Goal: Task Accomplishment & Management: Manage account settings

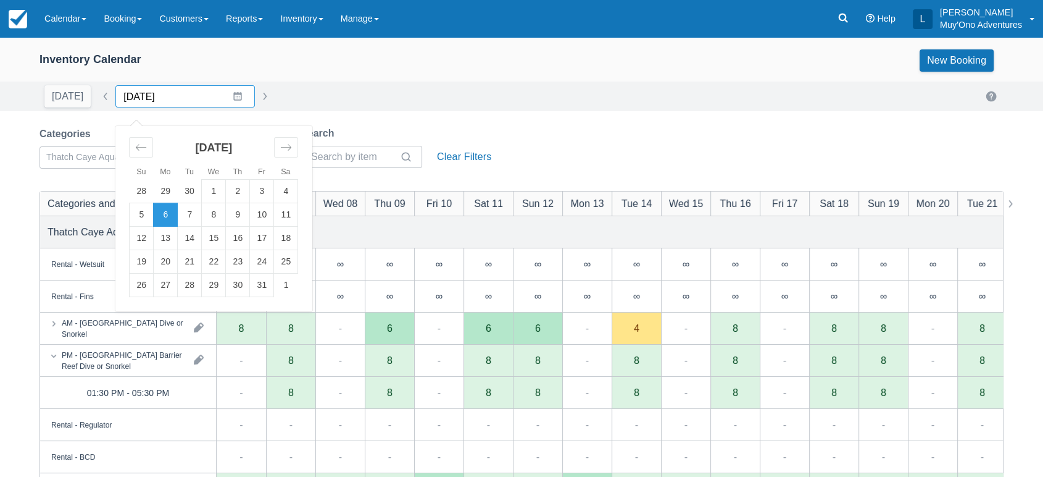
click at [228, 101] on input "[DATE]" at bounding box center [185, 96] width 140 height 22
click at [274, 191] on td "4" at bounding box center [286, 191] width 24 height 23
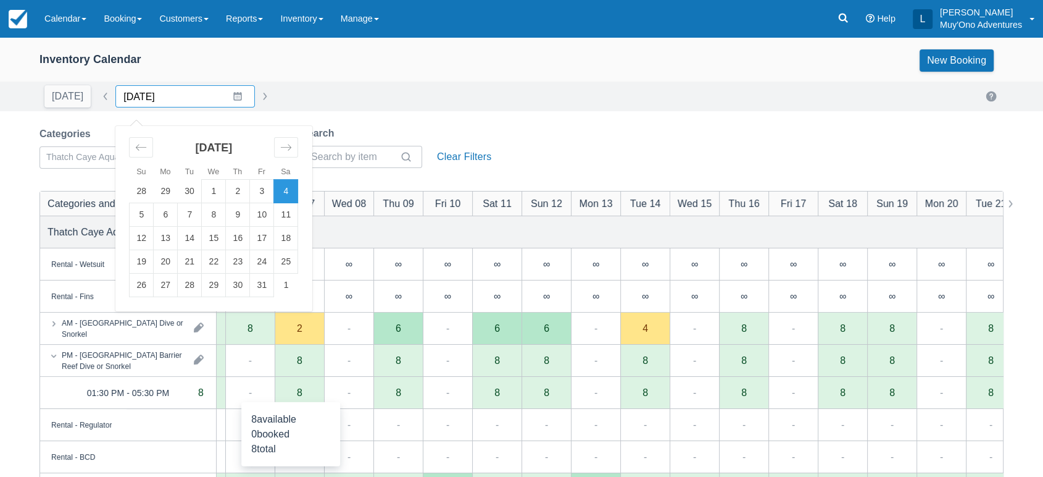
click at [227, 99] on input "[DATE]" at bounding box center [185, 96] width 140 height 22
click at [136, 155] on div "Move backward to switch to the previous month." at bounding box center [141, 147] width 24 height 20
click at [279, 240] on td "20" at bounding box center [286, 238] width 24 height 23
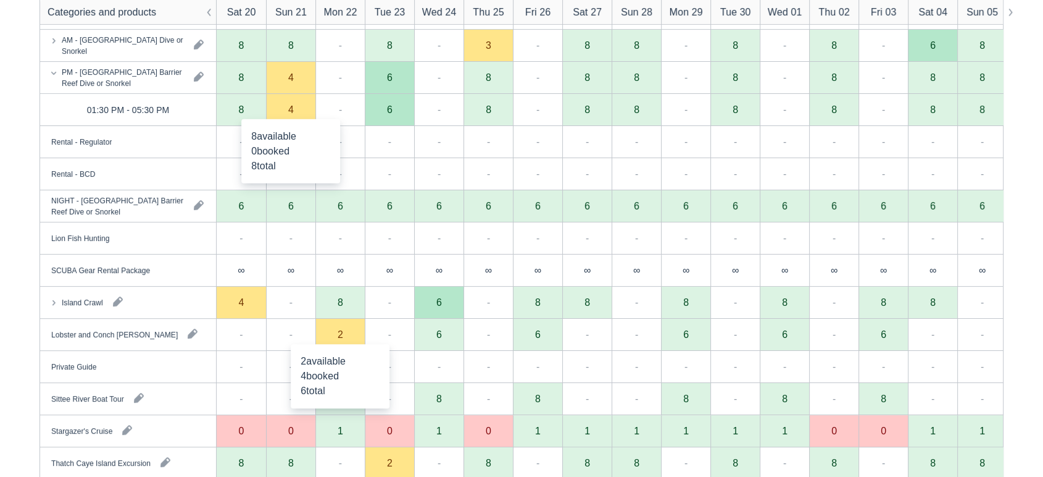
click at [341, 336] on div "2" at bounding box center [341, 334] width 6 height 10
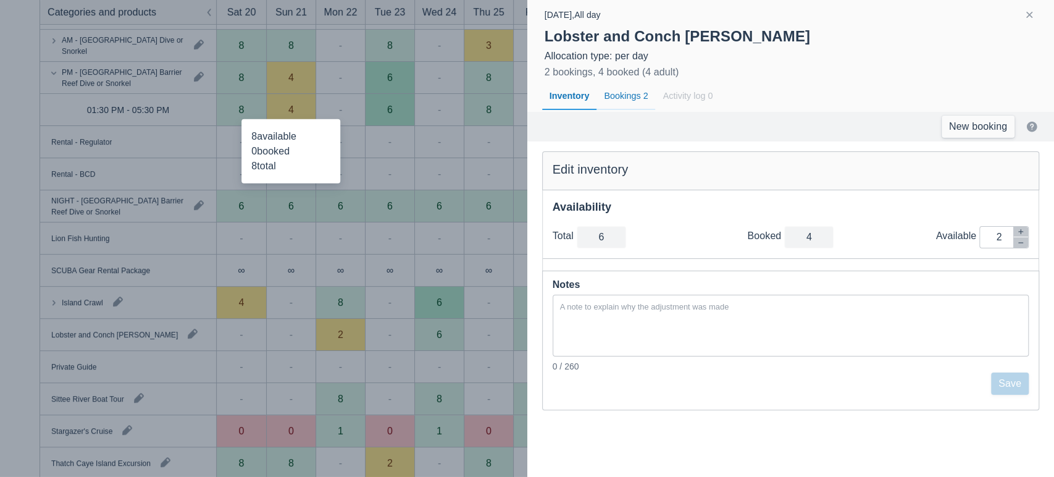
click at [636, 94] on div "Bookings 2" at bounding box center [625, 96] width 59 height 28
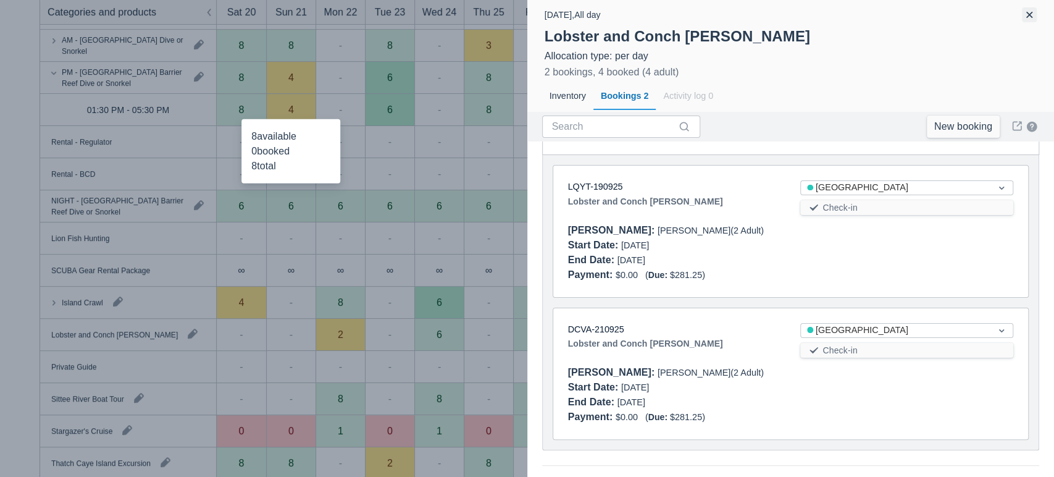
click at [1032, 17] on button "button" at bounding box center [1029, 14] width 15 height 15
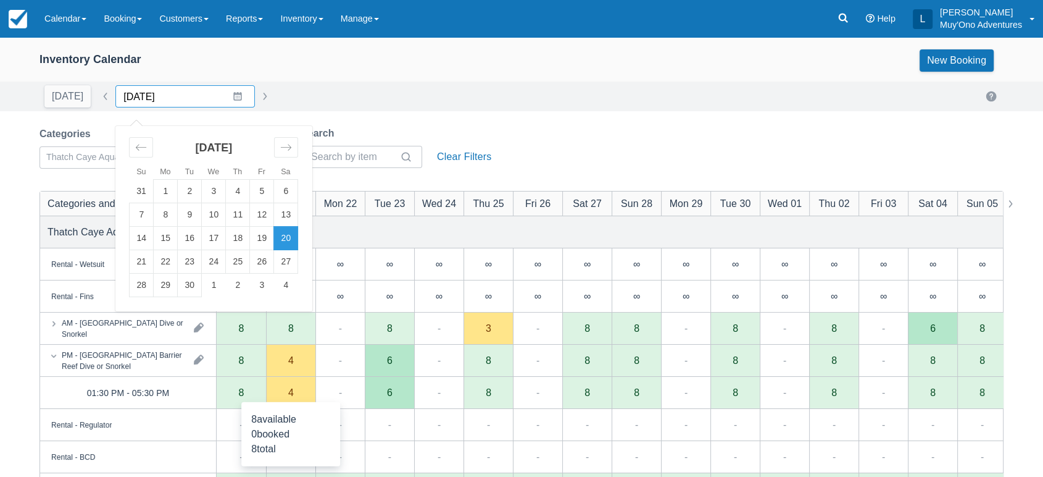
click at [234, 98] on input "[DATE]" at bounding box center [185, 96] width 140 height 22
click at [234, 235] on td "18" at bounding box center [238, 238] width 24 height 23
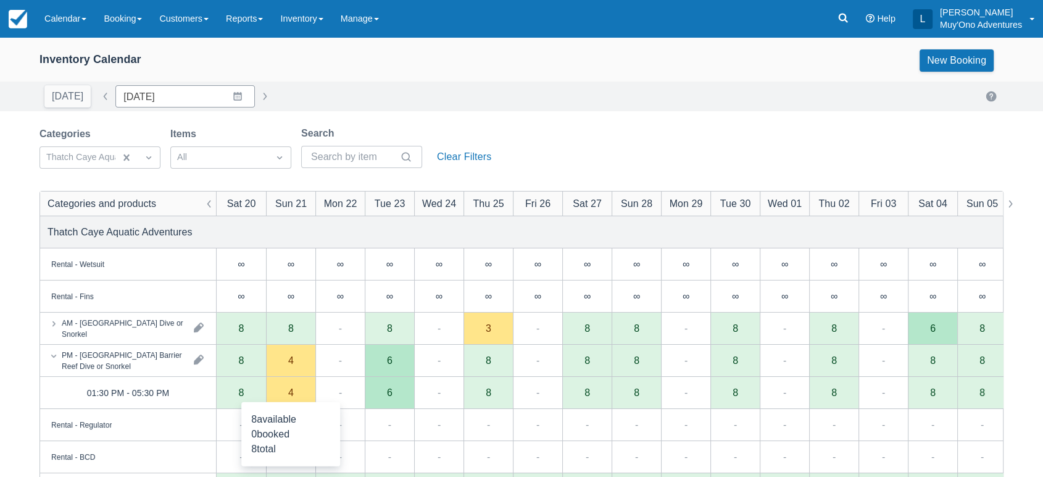
type input "[DATE]"
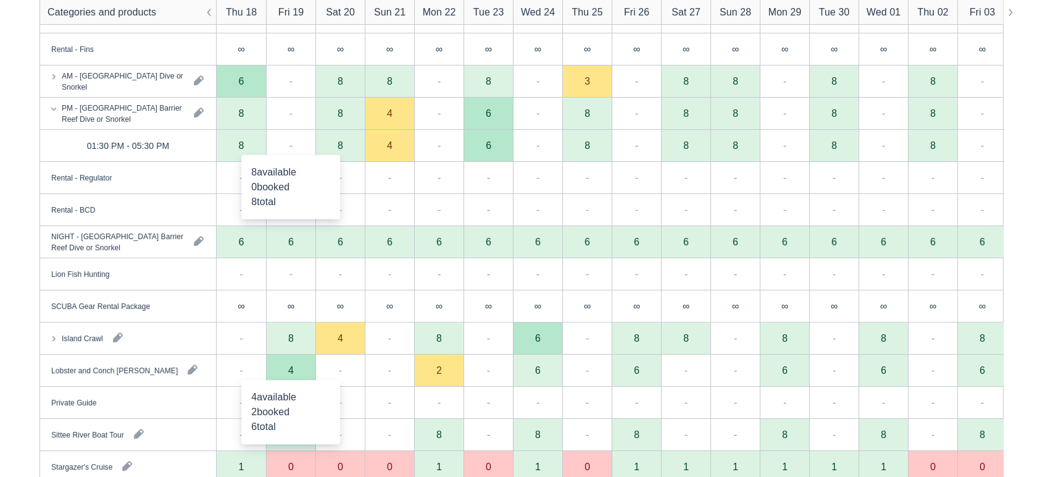
click at [293, 374] on div "4" at bounding box center [290, 370] width 49 height 32
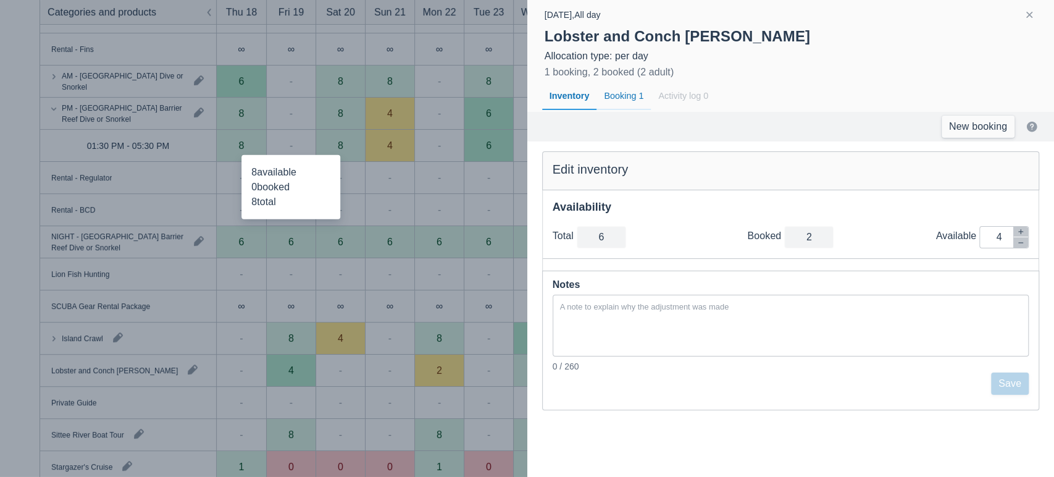
click at [624, 97] on div "Booking 1" at bounding box center [623, 96] width 54 height 28
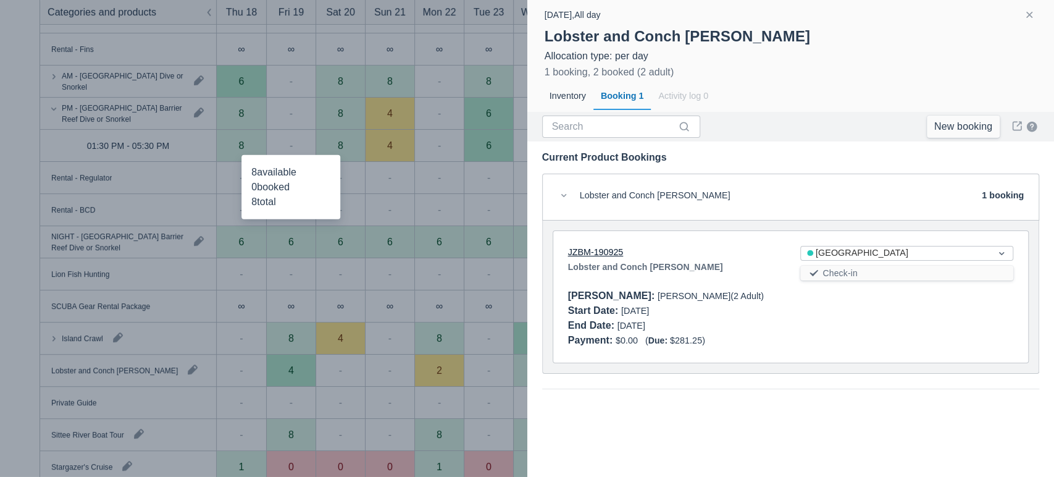
click at [591, 249] on link "JZBM-190925" at bounding box center [596, 252] width 56 height 10
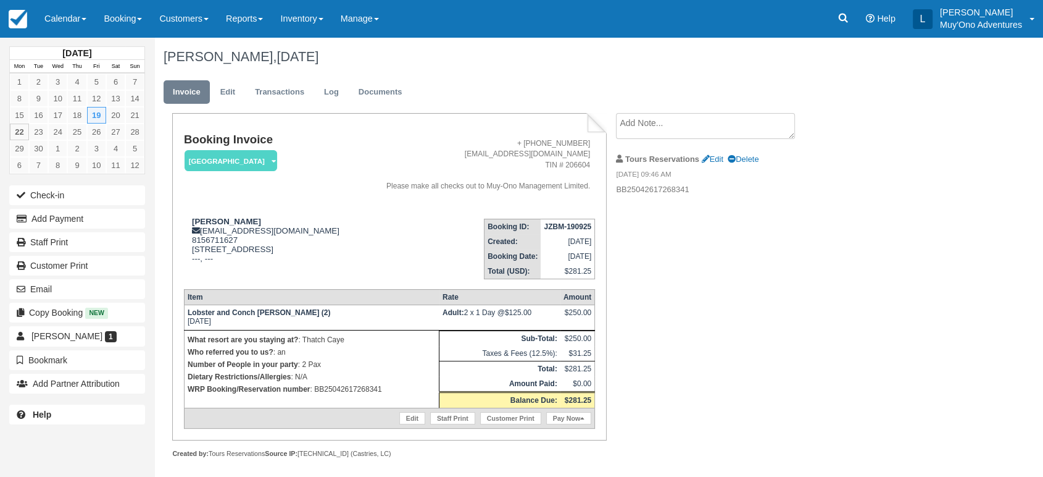
scroll to position [5, 0]
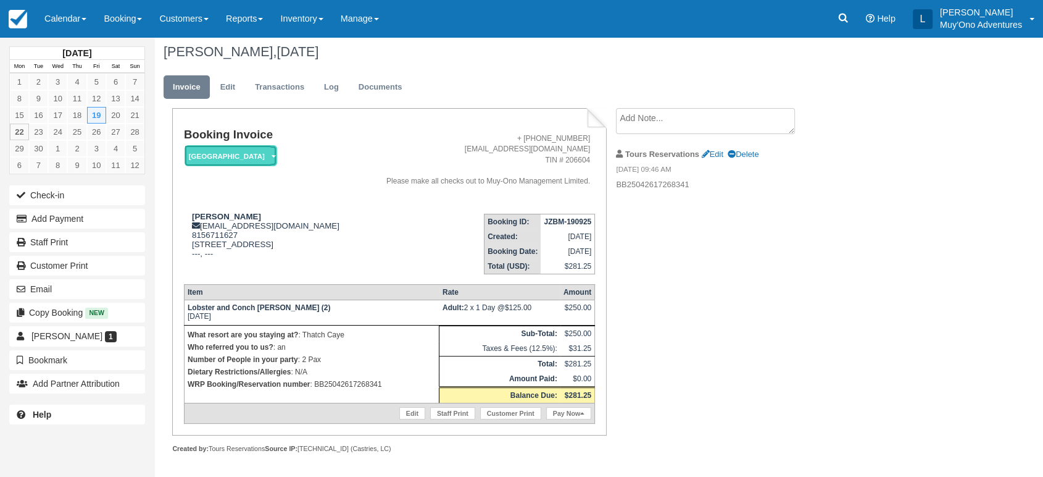
click at [262, 155] on em "[GEOGRAPHIC_DATA]" at bounding box center [231, 156] width 93 height 22
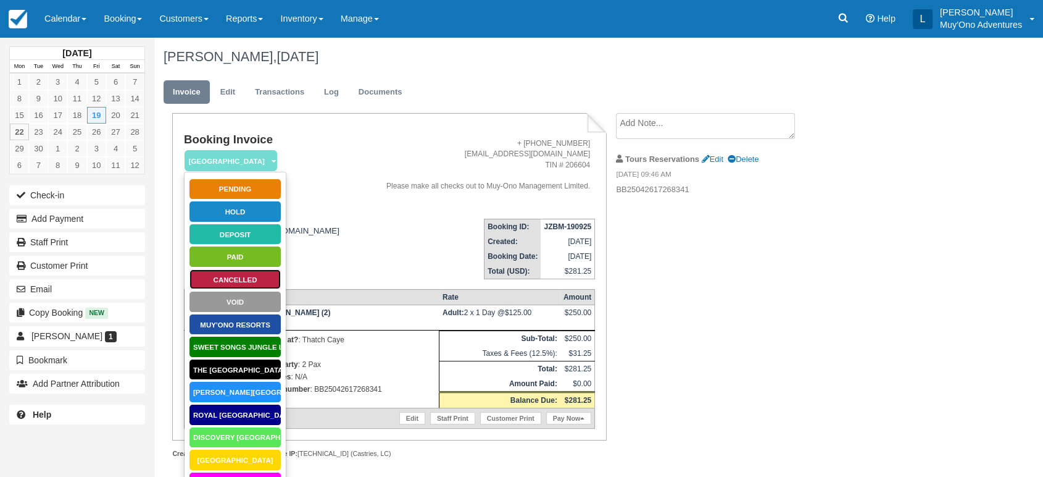
click at [228, 274] on link "Cancelled" at bounding box center [235, 280] width 93 height 22
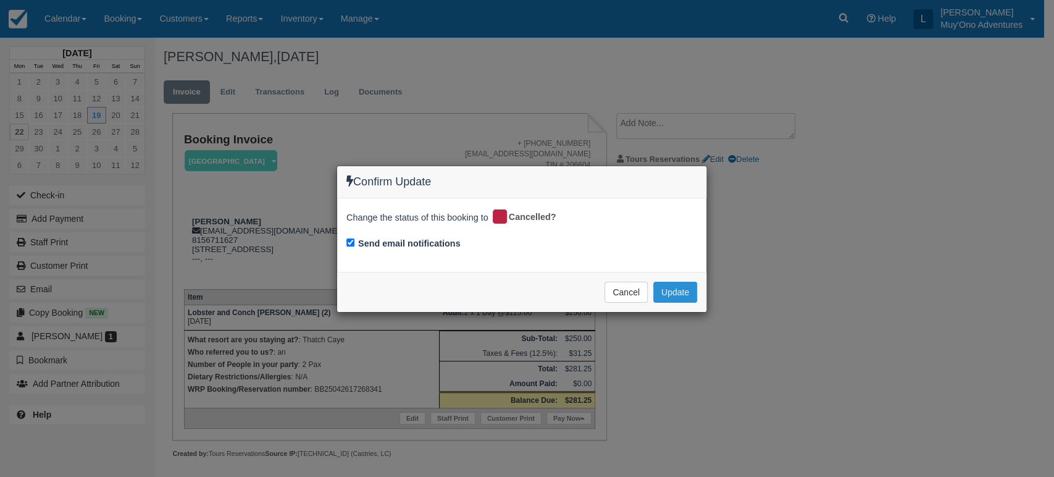
click at [679, 292] on button "Update" at bounding box center [675, 292] width 44 height 21
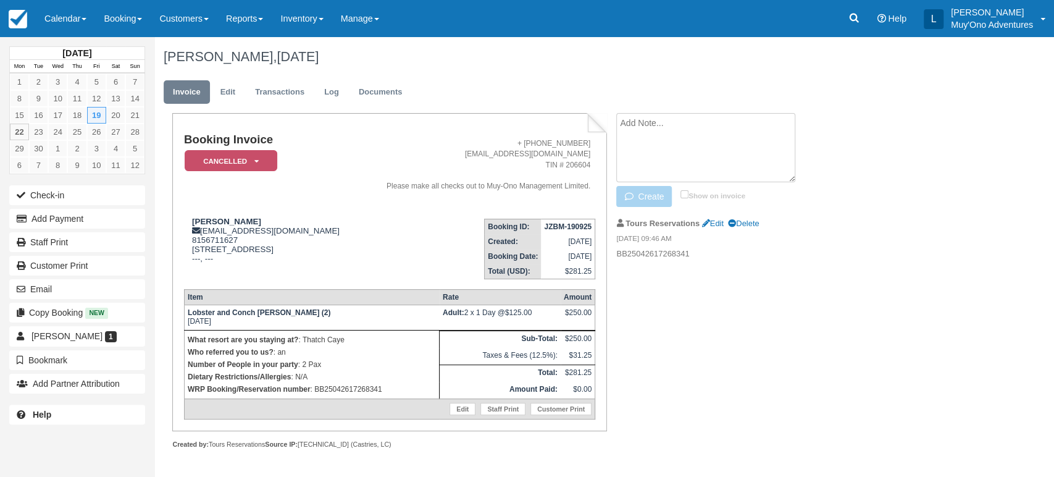
click at [668, 118] on textarea at bounding box center [705, 147] width 179 height 69
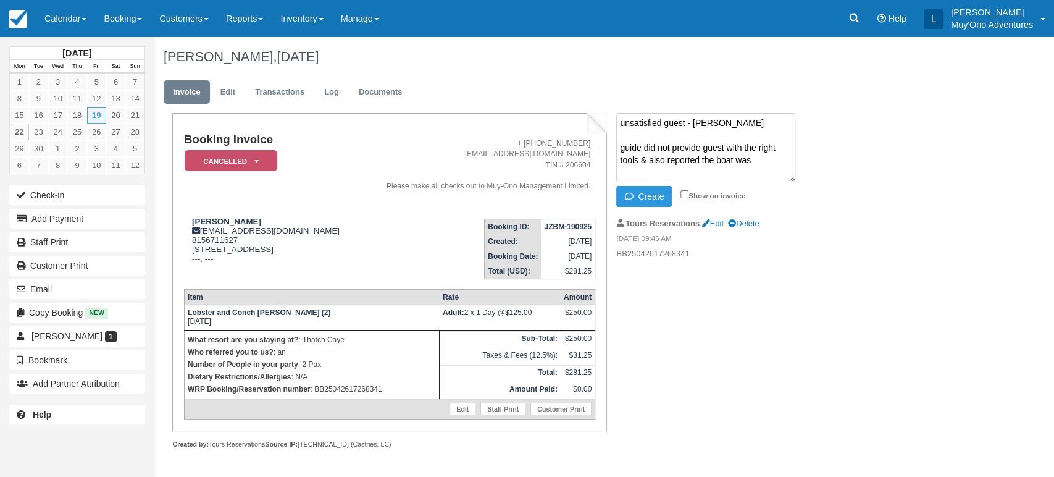
click at [792, 216] on div "Tours Reservations Edit Delete" at bounding box center [720, 223] width 208 height 19
click at [759, 156] on textarea "unsatisfied guest - luis guide did not provide guest with the right tools & als…" at bounding box center [705, 147] width 179 height 69
click at [674, 172] on textarea "unsatisfied guest - luis guide did not provide guest with the right tools & als…" at bounding box center [705, 147] width 179 height 69
type textarea "unsatisfied guest - luis guide did not provide guest with the right tools & als…"
click at [630, 194] on icon "button" at bounding box center [631, 196] width 14 height 9
